Goal: Task Accomplishment & Management: Use online tool/utility

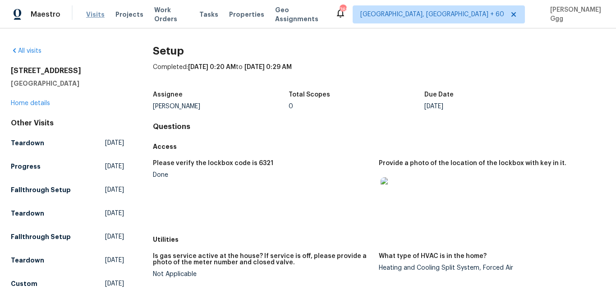
click at [98, 14] on span "Visits" at bounding box center [95, 14] width 18 height 9
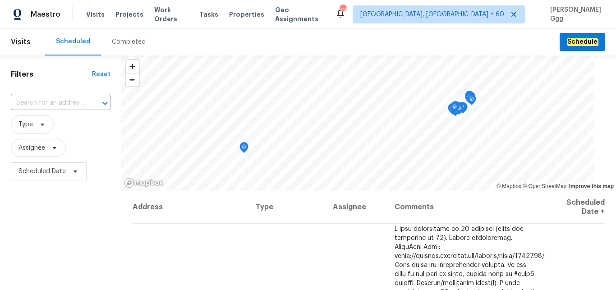
click at [113, 41] on div "Completed" at bounding box center [129, 41] width 34 height 9
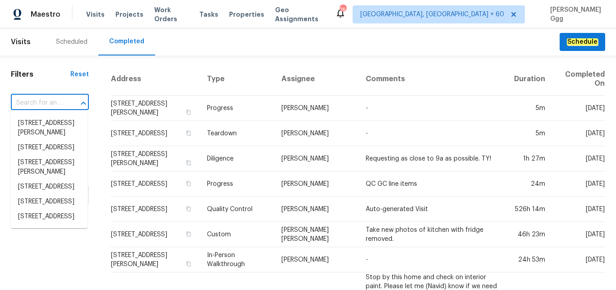
paste input "[STREET_ADDRESS][PERSON_NAME]"
type input "[STREET_ADDRESS][PERSON_NAME]"
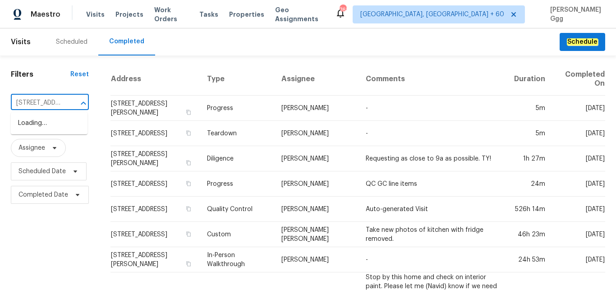
scroll to position [0, 48]
click at [60, 122] on li "[STREET_ADDRESS][PERSON_NAME]" at bounding box center [49, 128] width 77 height 24
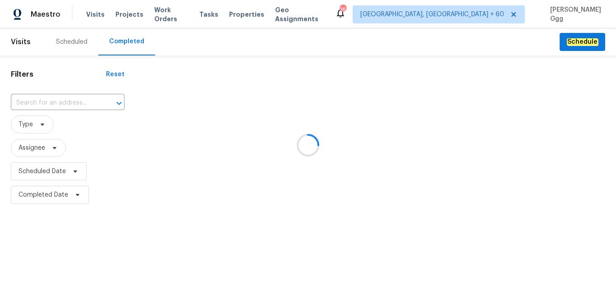
type input "[STREET_ADDRESS][PERSON_NAME]"
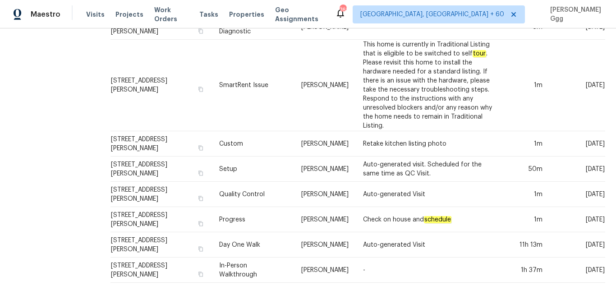
scroll to position [189, 0]
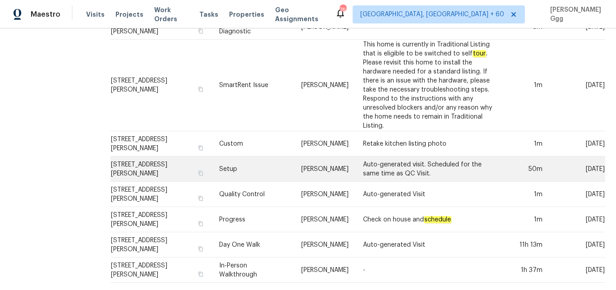
click at [220, 163] on td "Setup" at bounding box center [253, 168] width 82 height 25
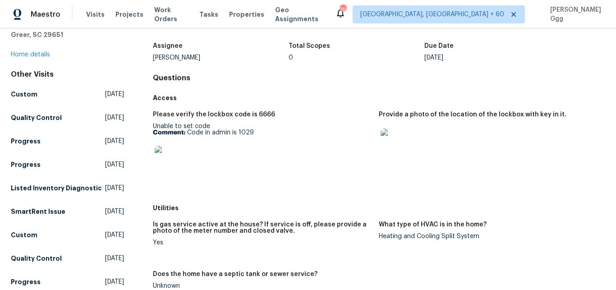
scroll to position [38, 0]
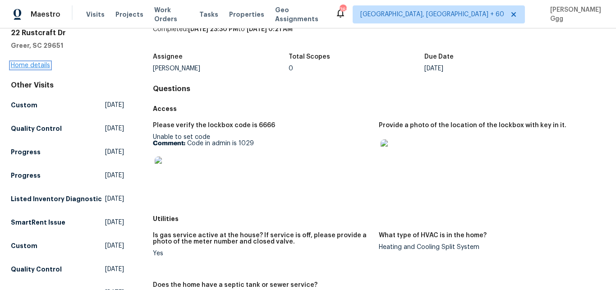
click at [37, 67] on link "Home details" at bounding box center [30, 65] width 39 height 6
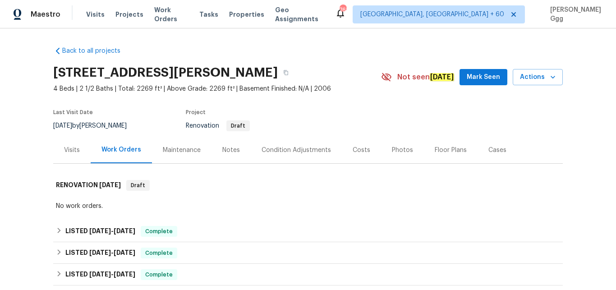
click at [396, 149] on div "Photos" at bounding box center [402, 150] width 21 height 9
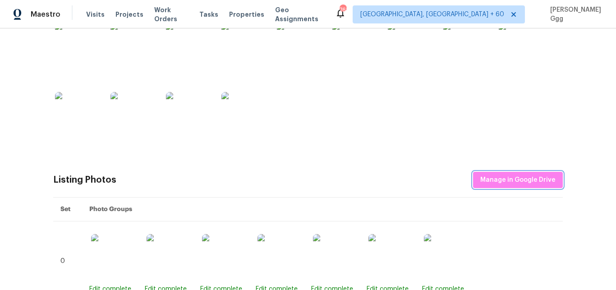
scroll to position [265, 0]
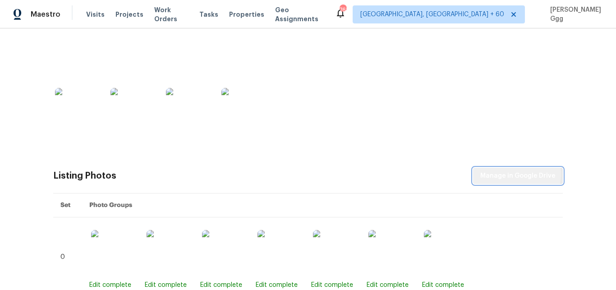
click at [514, 174] on span "Manage in Google Drive" at bounding box center [517, 175] width 75 height 11
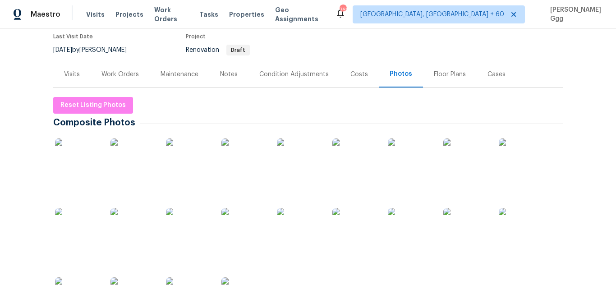
scroll to position [0, 0]
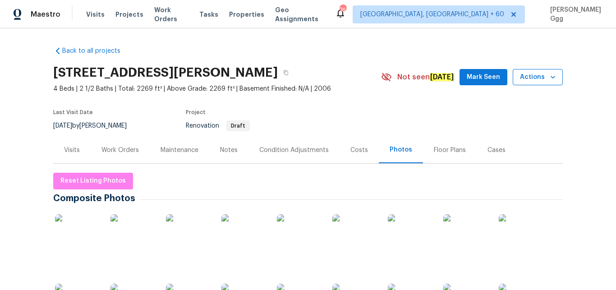
click at [553, 77] on icon "button" at bounding box center [552, 77] width 9 height 9
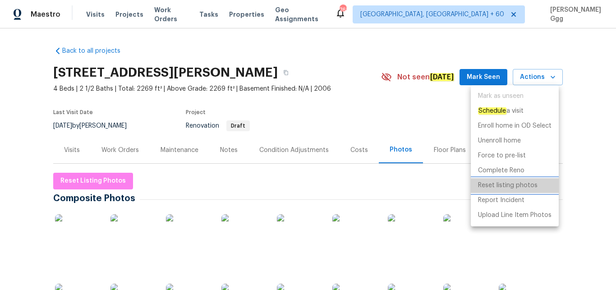
click at [511, 185] on p "Reset listing photos" at bounding box center [508, 185] width 60 height 9
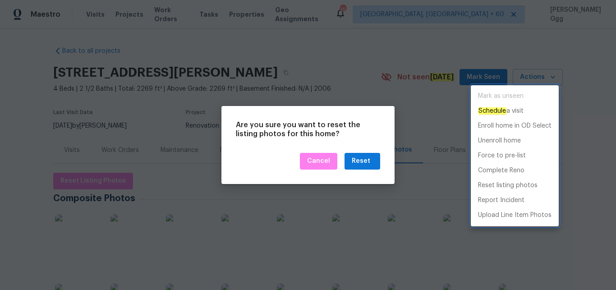
click at [358, 157] on div at bounding box center [308, 145] width 616 height 290
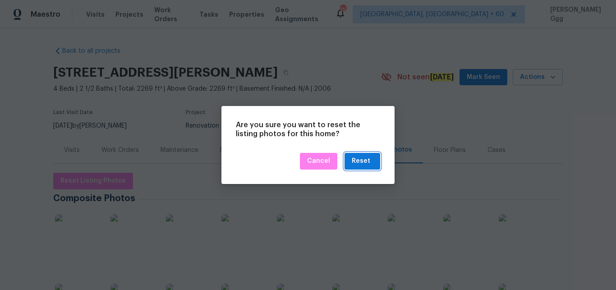
click at [358, 160] on div "Reset" at bounding box center [361, 161] width 18 height 11
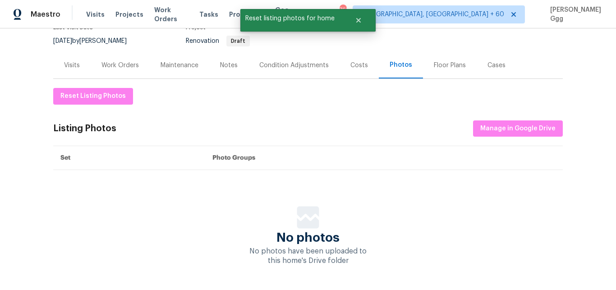
scroll to position [100, 0]
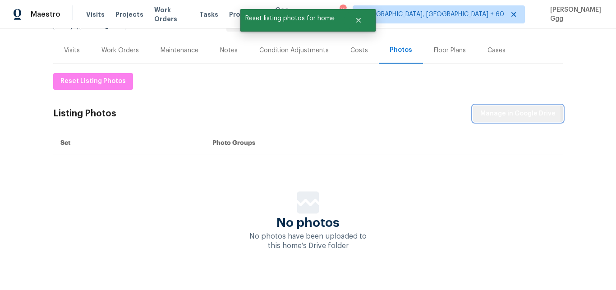
click at [488, 115] on span "Manage in Google Drive" at bounding box center [517, 113] width 75 height 11
